Goal: Information Seeking & Learning: Learn about a topic

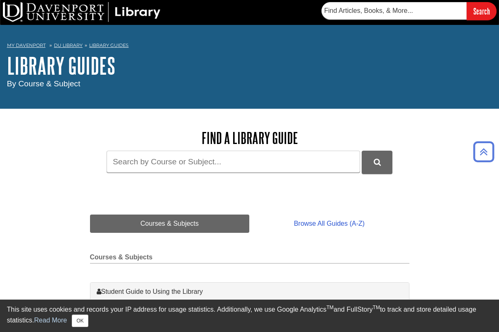
scroll to position [194, 0]
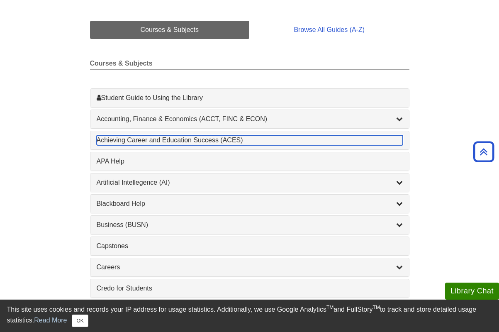
click at [144, 139] on div "Achieving Career and Education Success (ACES) , 1 guides" at bounding box center [250, 140] width 306 height 10
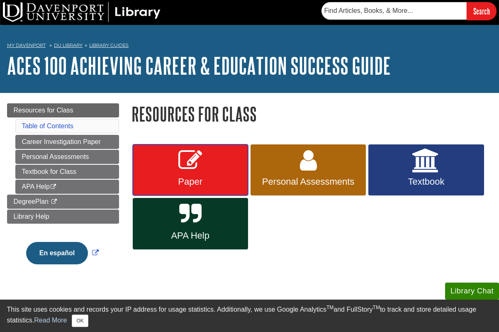
click at [192, 173] on link "Paper" at bounding box center [190, 169] width 115 height 51
